Goal: Check status: Check status

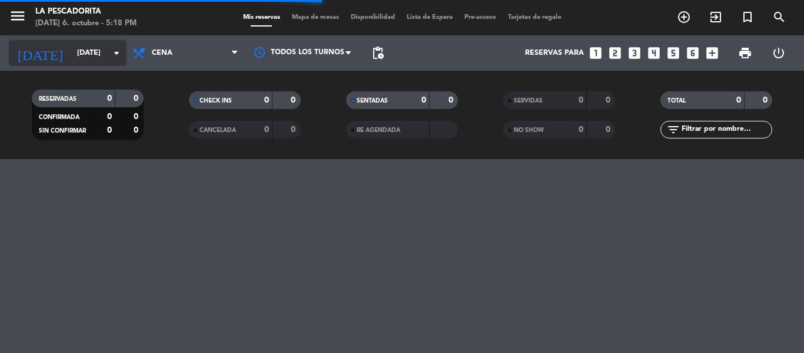
click at [71, 52] on input "[DATE]" at bounding box center [120, 53] width 99 height 20
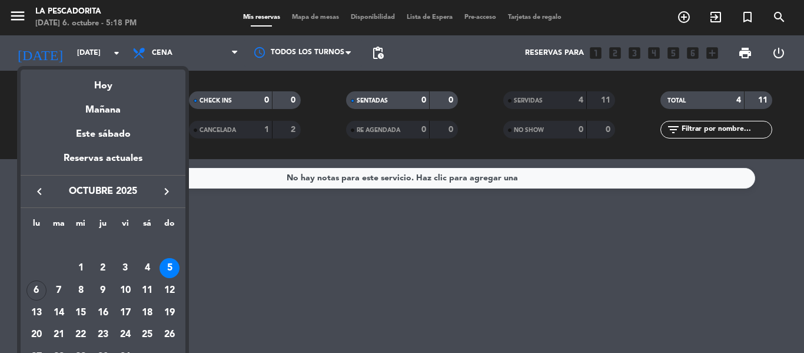
click at [87, 84] on div "Hoy" at bounding box center [103, 81] width 165 height 24
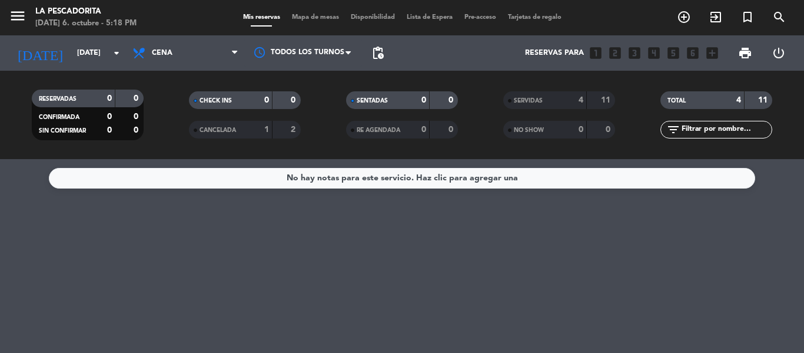
type input "[DATE]"
click at [160, 64] on span "Cena" at bounding box center [186, 53] width 118 height 26
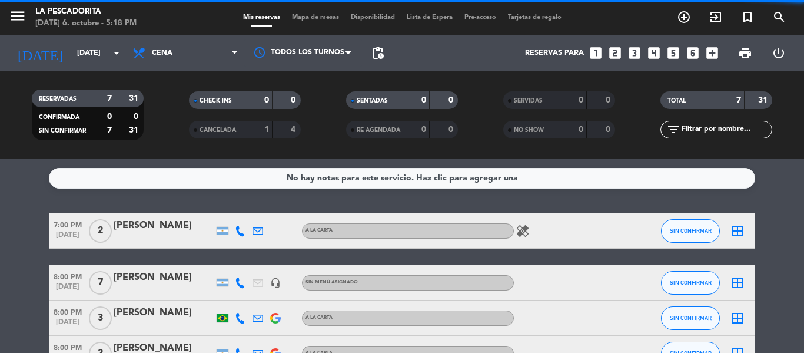
click at [159, 112] on filter-checkbox "RESERVADAS 7 31 CONFIRMADA 0 0 SIN CONFIRMAR 7 31" at bounding box center [87, 114] width 157 height 51
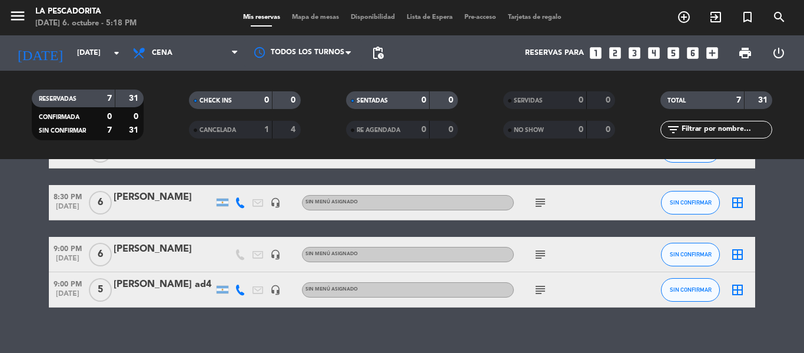
scroll to position [216, 0]
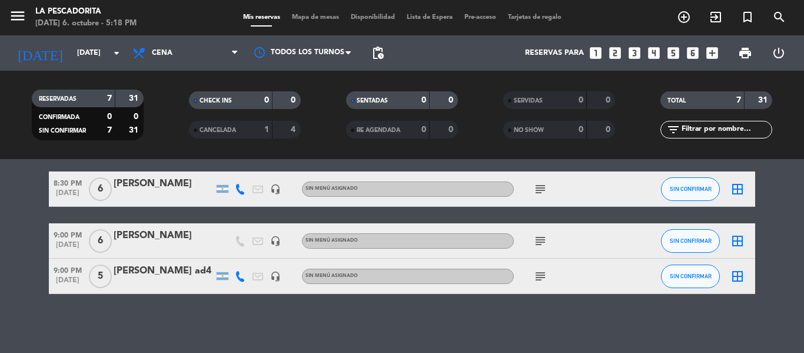
click at [543, 277] on icon "subject" at bounding box center [540, 276] width 14 height 14
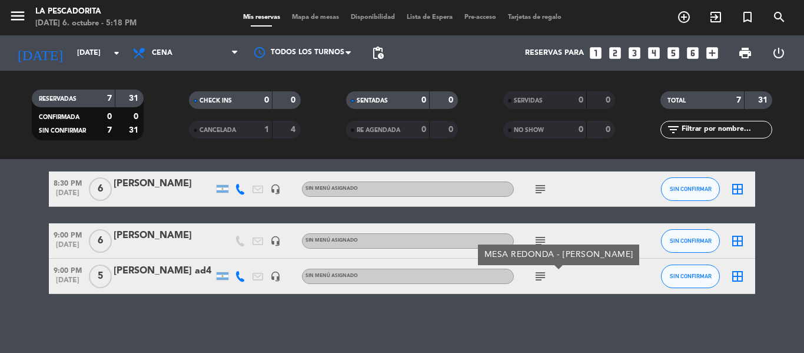
click at [543, 240] on icon "subject" at bounding box center [540, 241] width 14 height 14
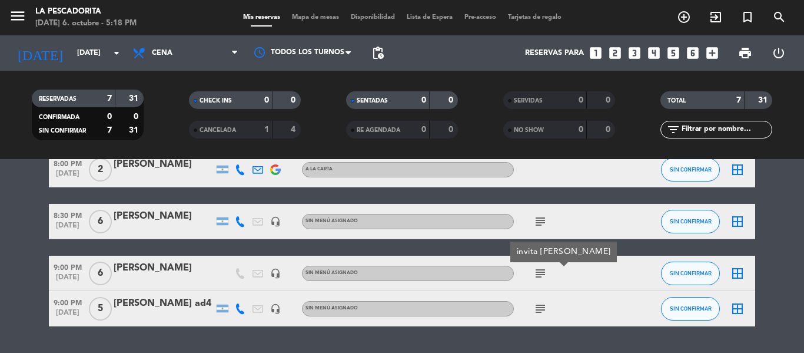
scroll to position [157, 0]
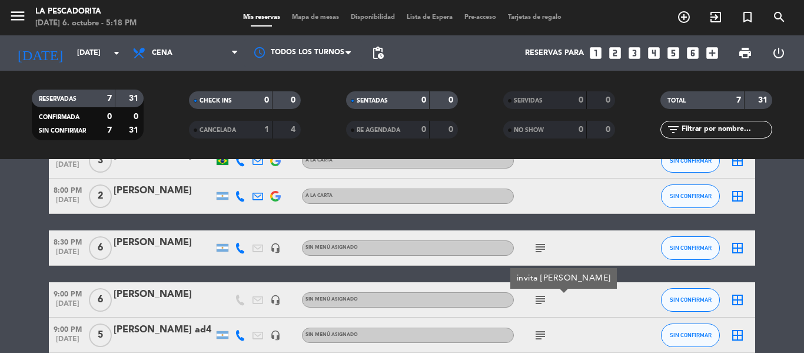
click at [549, 249] on span "subject" at bounding box center [541, 248] width 18 height 14
click at [539, 300] on icon "subject" at bounding box center [540, 300] width 14 height 14
